Goal: Check status: Check status

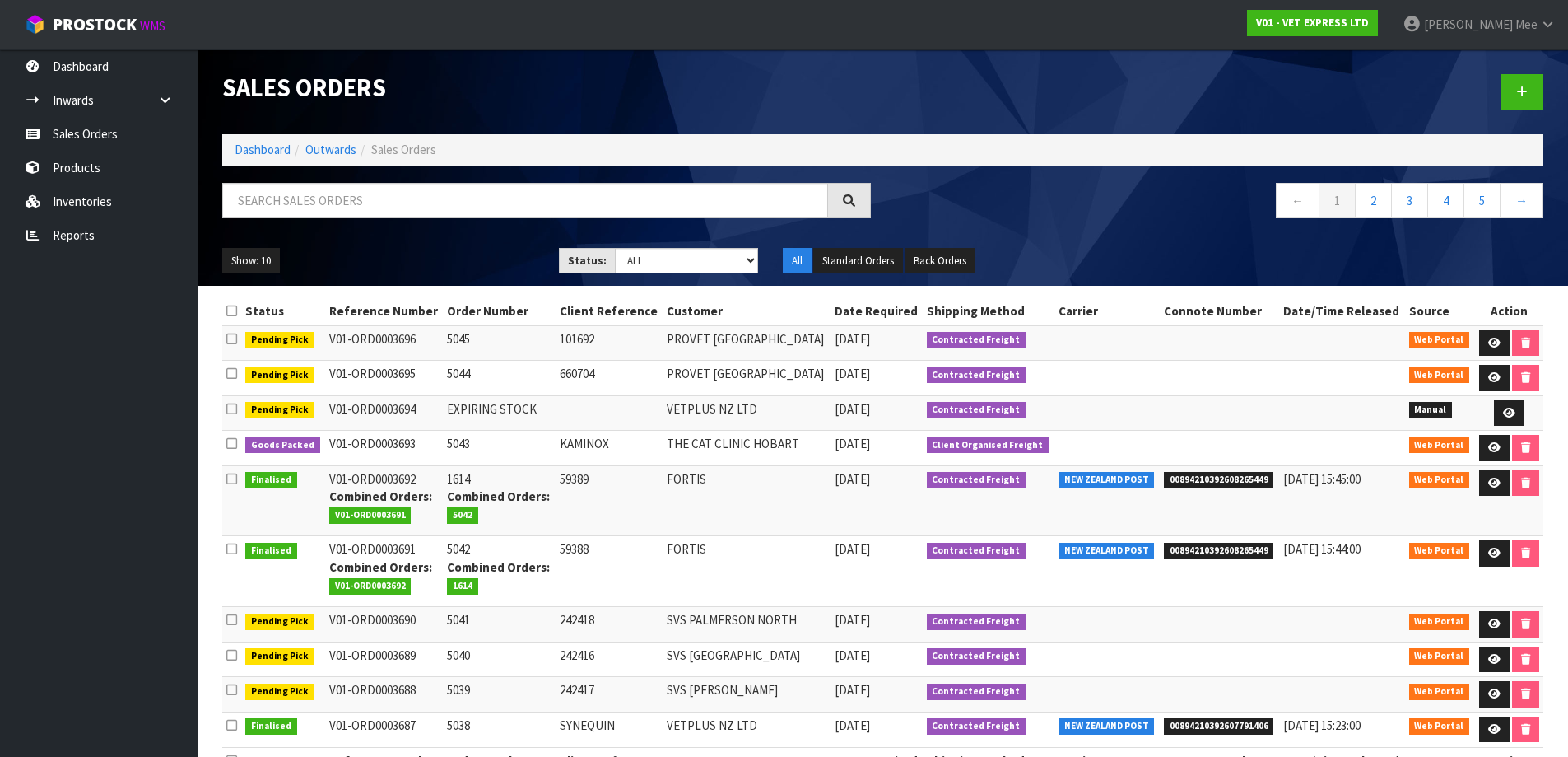
scroll to position [46, 0]
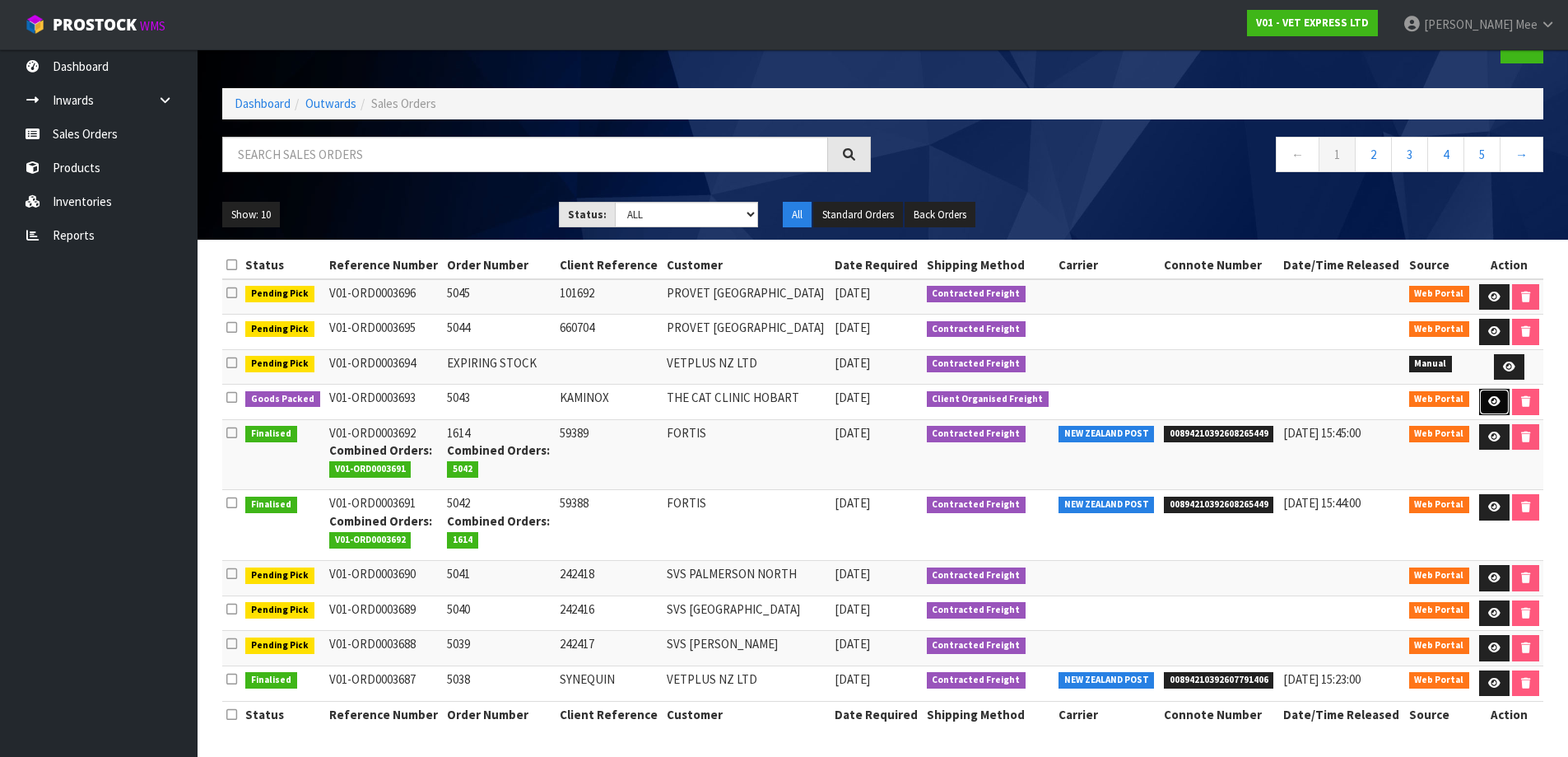
click at [1492, 399] on icon at bounding box center [1494, 401] width 12 height 11
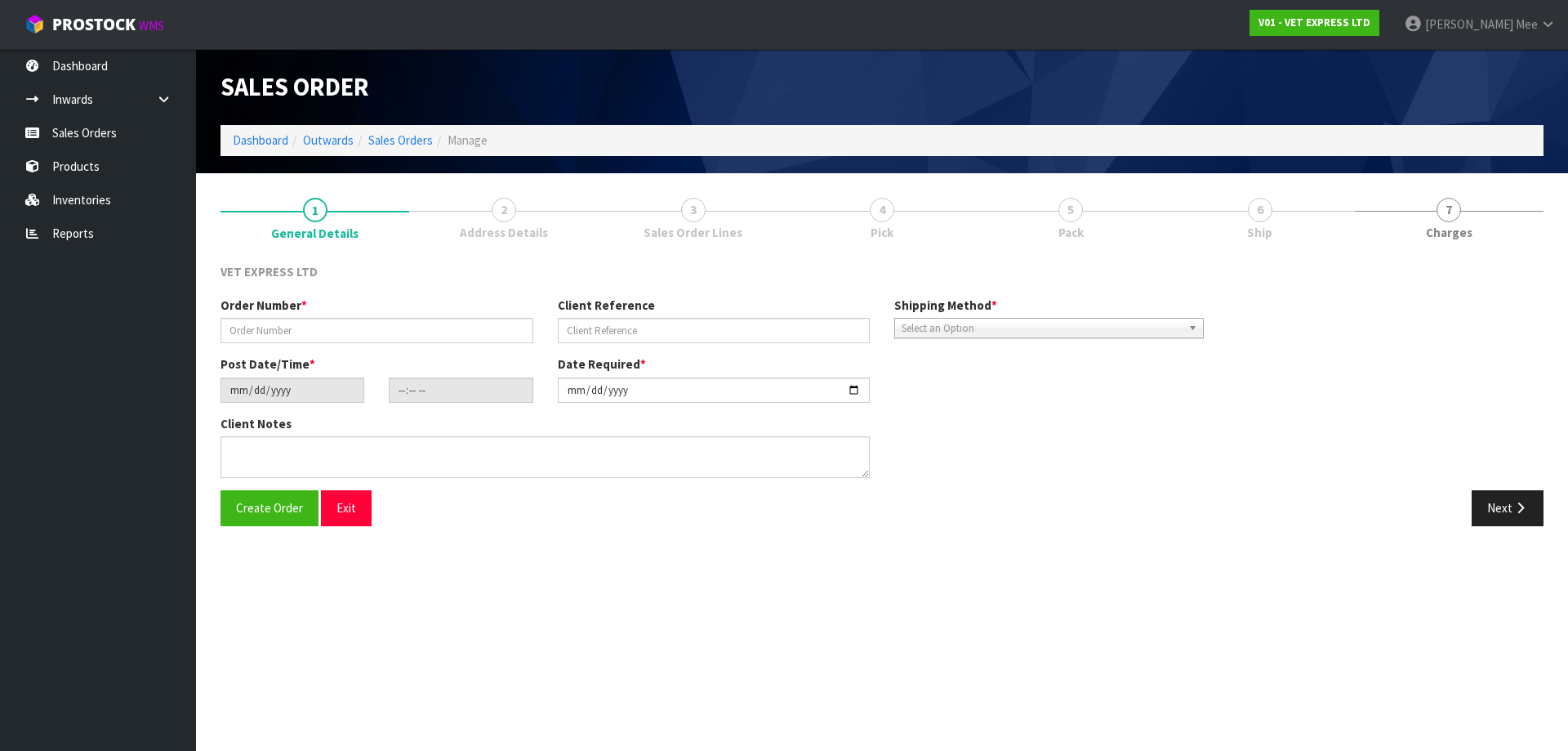
type input "5043"
type input "KAMINOX"
type input "[DATE]"
type input "14:51:00.000"
type input "[DATE]"
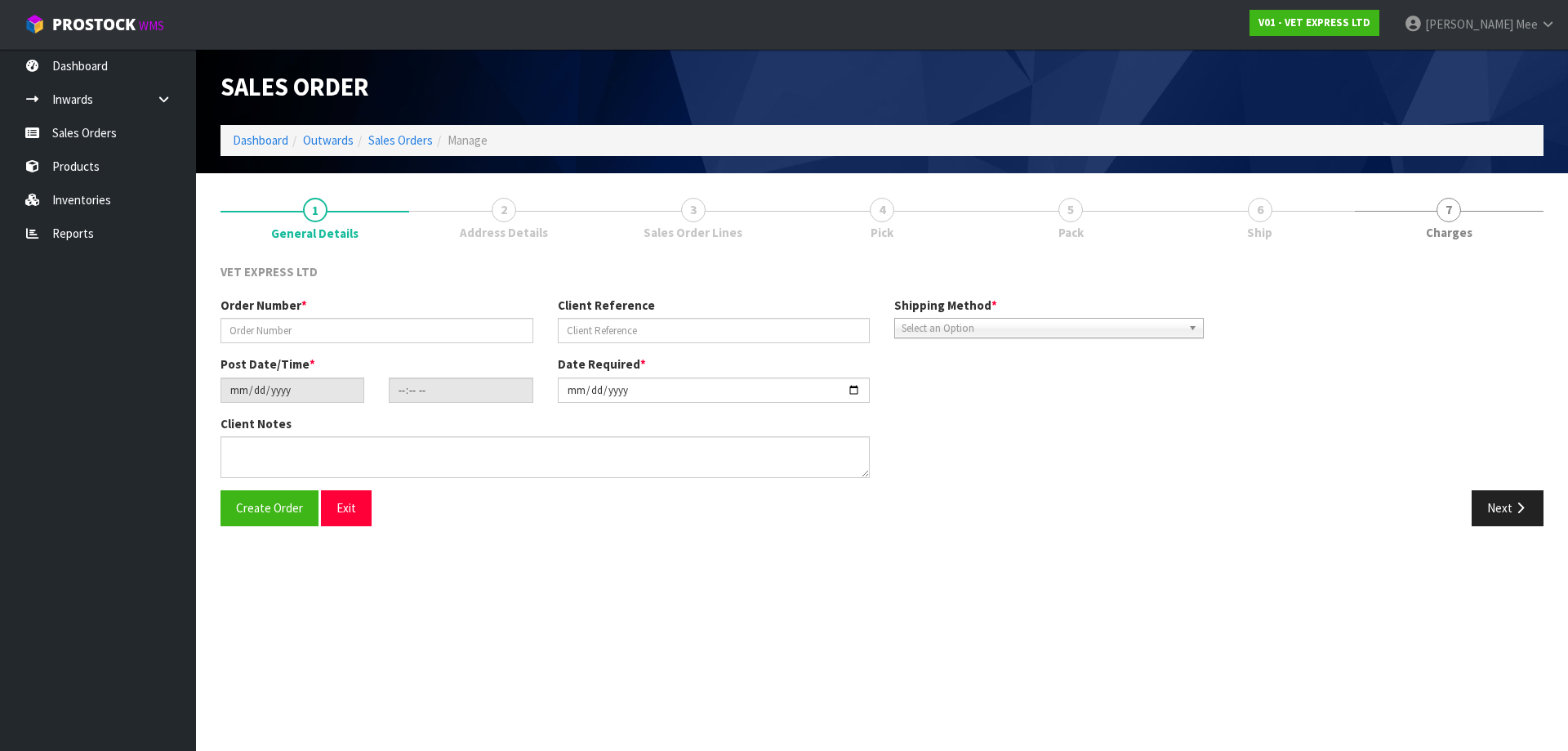
type textarea "COULD YOU PLEASE PACK THIS ORDER BUT NOT SEND IT? HOLD FOR NOW AND I WILL ARRAN…"
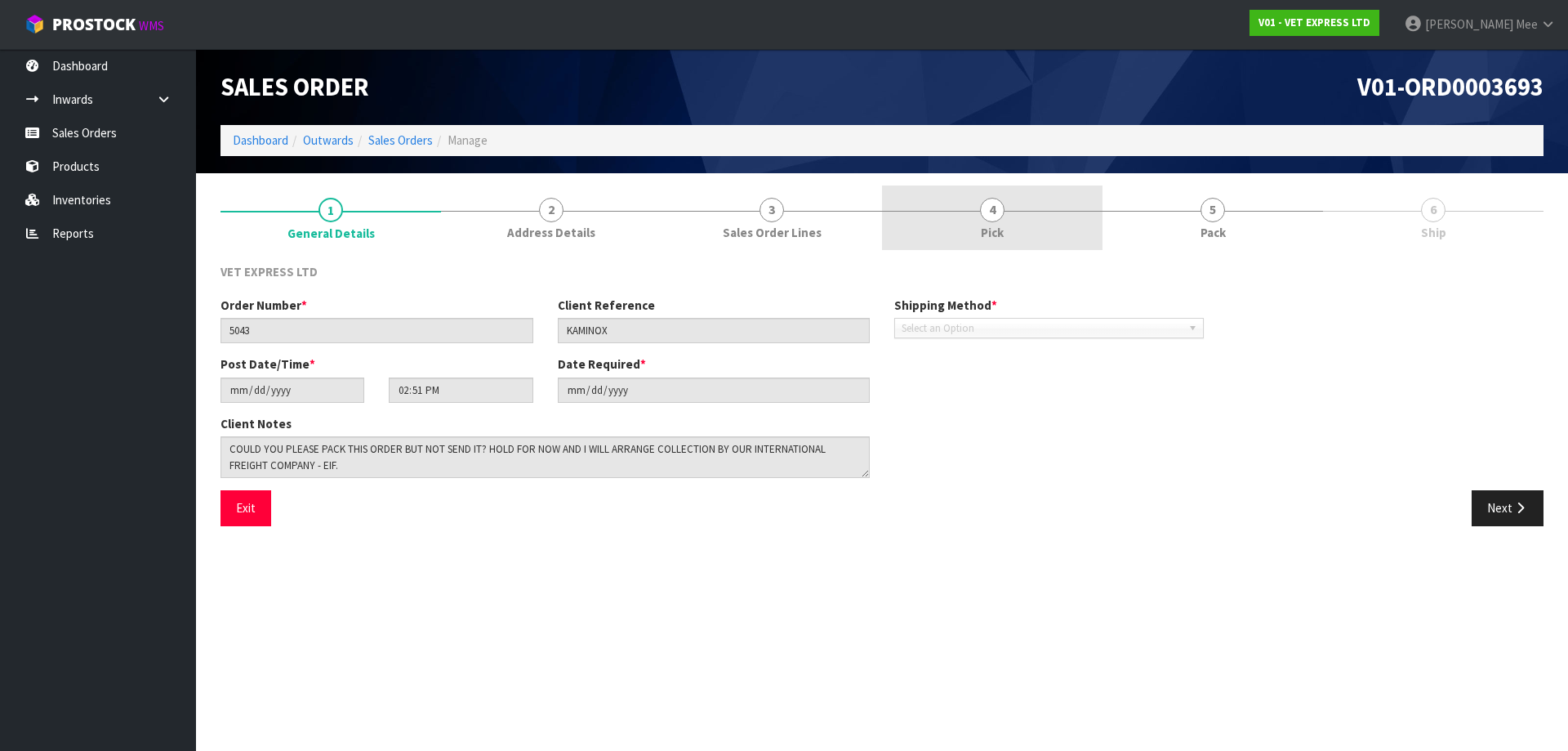
click at [995, 241] on span "Pick" at bounding box center [992, 233] width 23 height 17
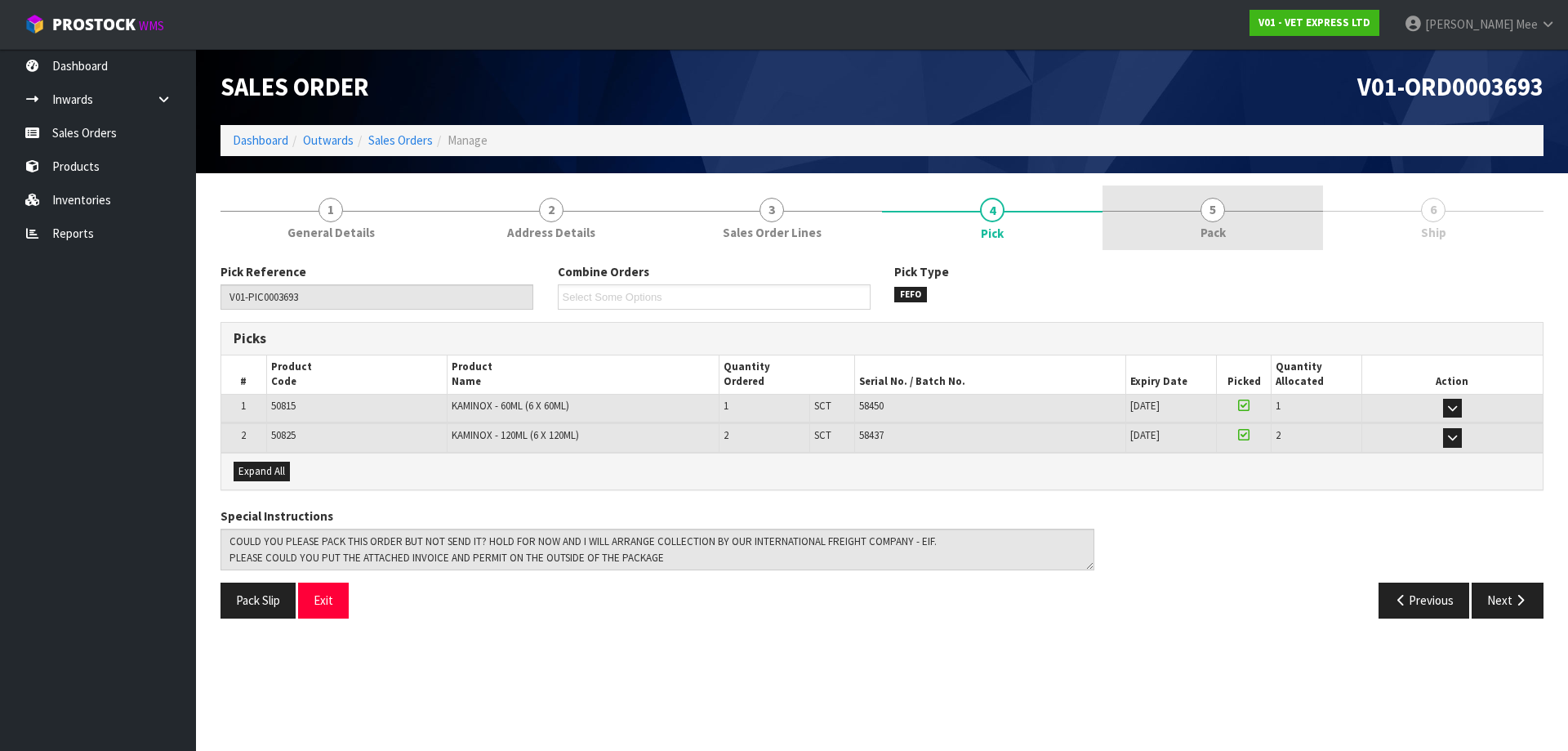
click at [1215, 231] on span "Pack" at bounding box center [1213, 233] width 25 height 17
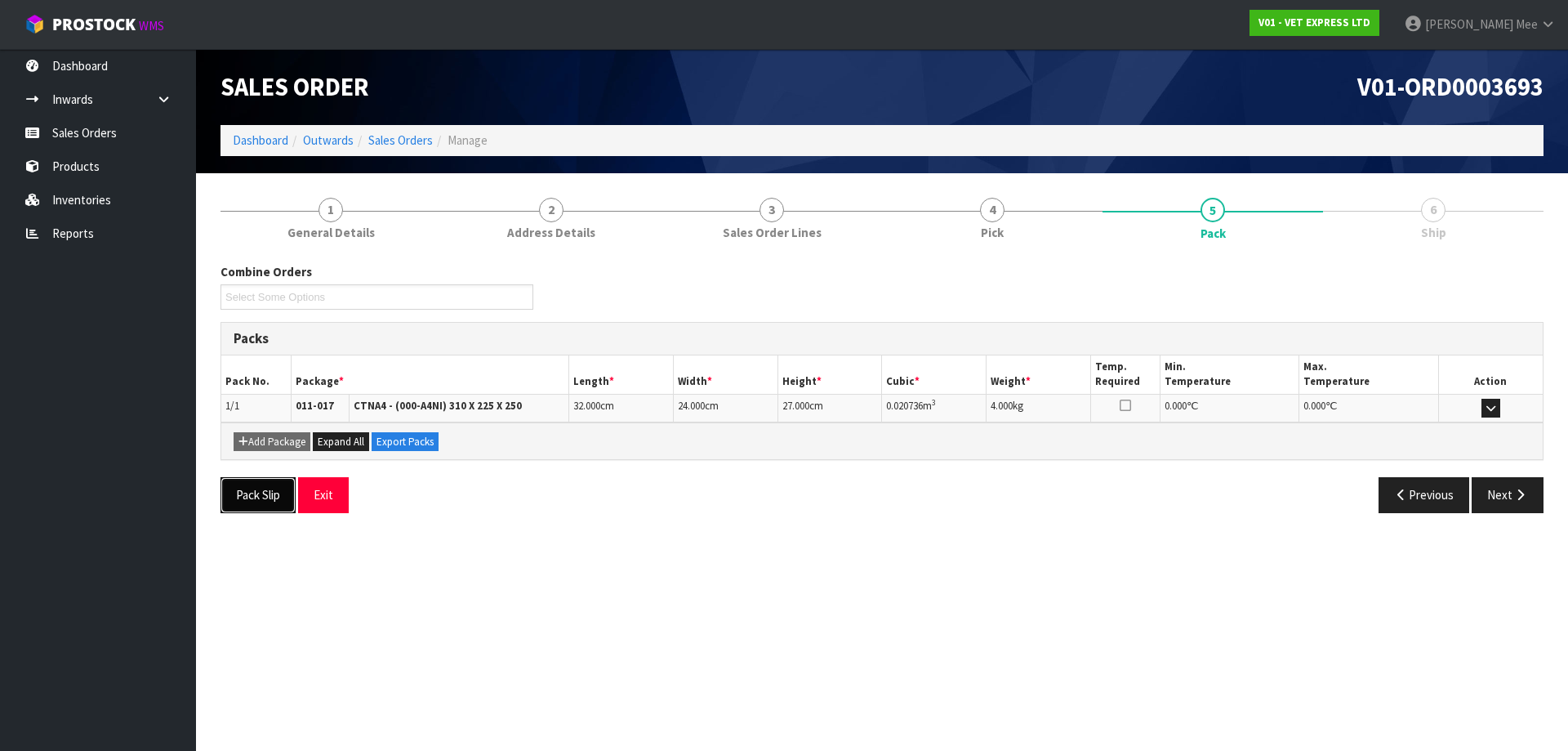
click at [268, 491] on button "Pack Slip" at bounding box center [258, 494] width 76 height 35
drag, startPoint x: 1049, startPoint y: 405, endPoint x: 227, endPoint y: 398, distance: 822.0
click at [227, 398] on tr "1/1 011-017 CTNA4 - (000-A4NI) 310 X 225 X 250 32.000 cm 24.000 cm 27.000 cm 0.…" at bounding box center [882, 408] width 1321 height 29
copy tr "1/1 011-017 CTNA4 - (000-A4NI) 310 X 225 X 250 32.000 cm 24.000 cm 27.000 cm 0.…"
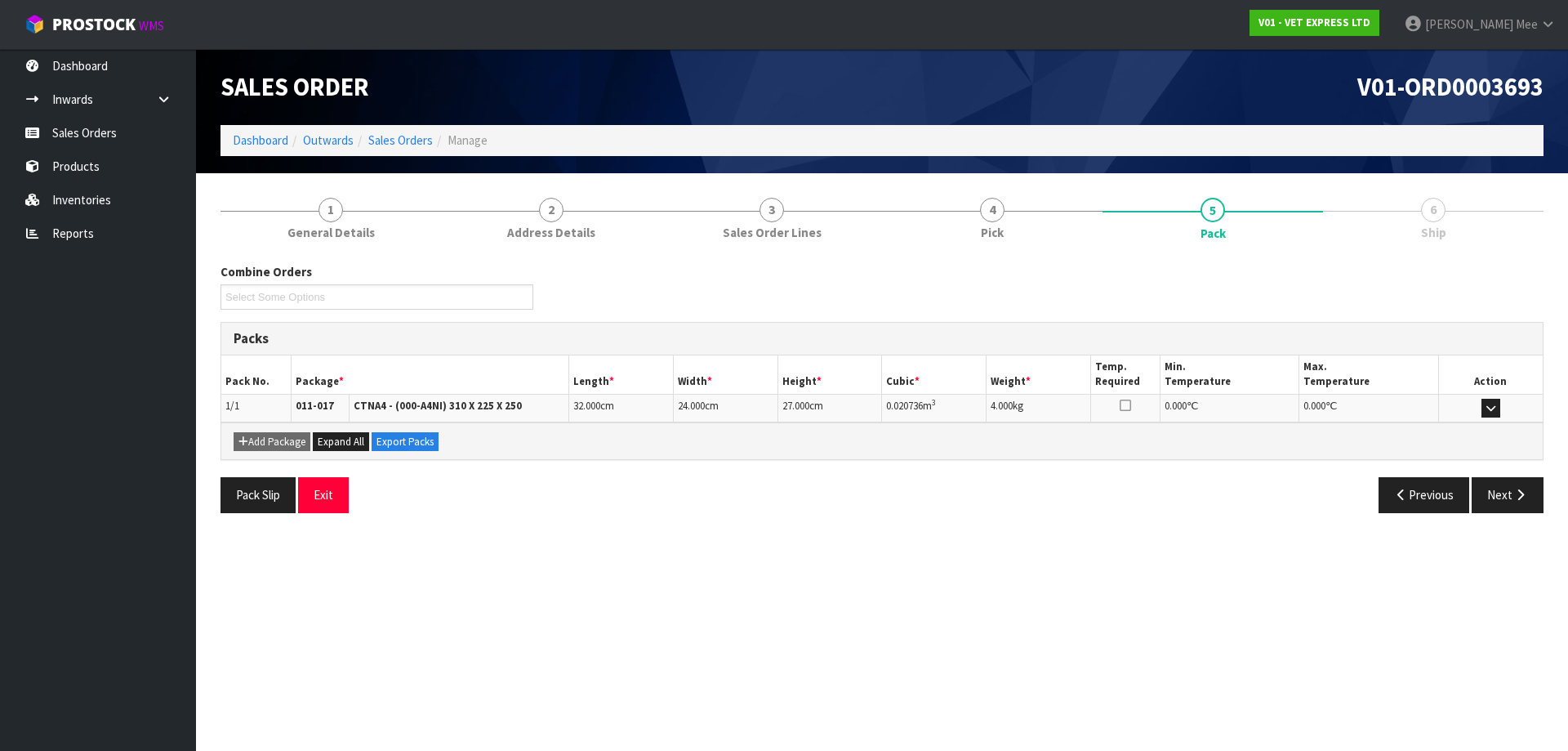
click at [675, 550] on section "Edit Sales Order V01-ORD0003693 Dashboard Outwards Sales Orders Manage Sales Or…" at bounding box center [784, 375] width 1568 height 751
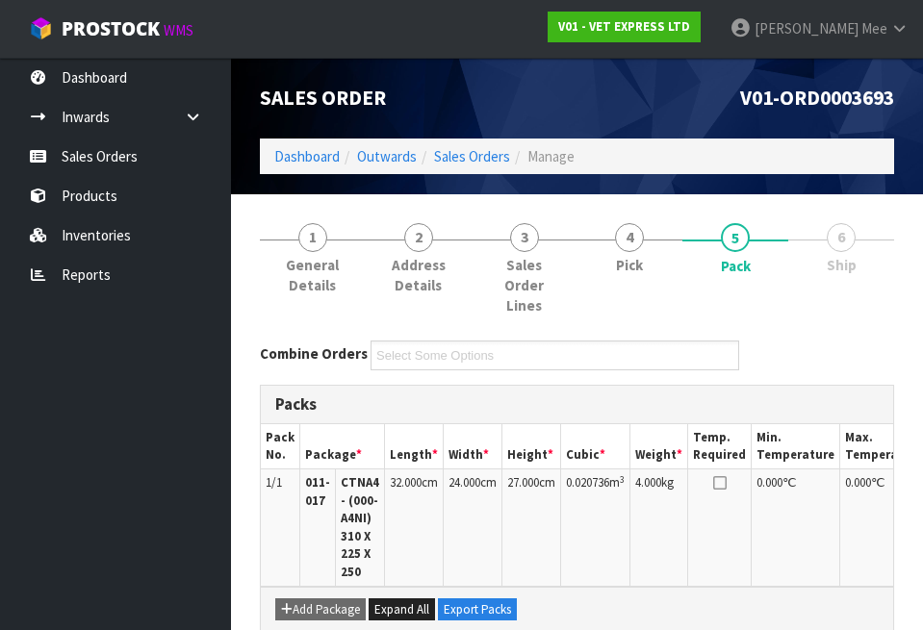
click at [910, 608] on section "1 General Details 2 Address Details 3 Sales Order Lines 4 Pick 5 Pack 6 Ship Co…" at bounding box center [577, 486] width 692 height 584
